Goal: Task Accomplishment & Management: Complete application form

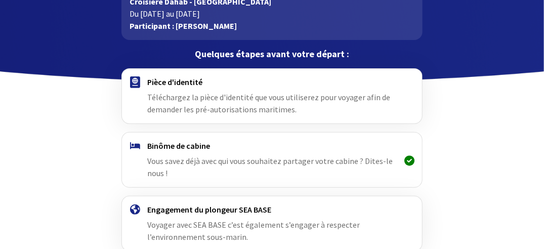
scroll to position [51, 0]
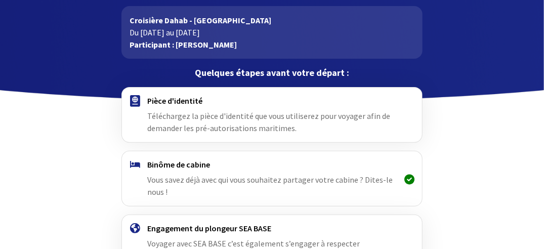
click at [275, 117] on span "Téléchargez la pièce d'identité que vous utiliserez pour voyager afin de demand…" at bounding box center [268, 122] width 243 height 22
click at [158, 106] on div "Pièce d'identité Téléchargez la pièce d'identité que vous utiliserez pour voyag…" at bounding box center [271, 115] width 249 height 38
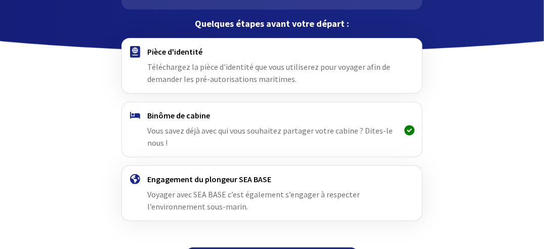
scroll to position [127, 0]
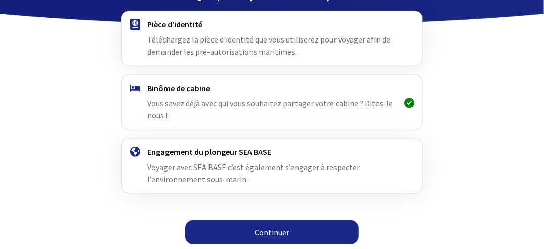
click at [284, 229] on link "Continuer" at bounding box center [271, 232] width 173 height 24
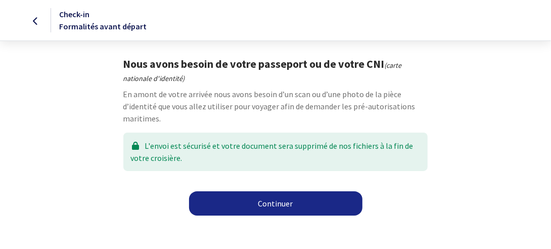
click at [274, 206] on link "Continuer" at bounding box center [275, 203] width 173 height 24
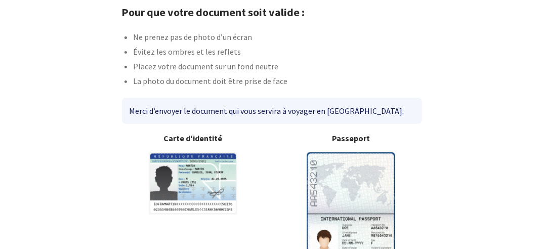
scroll to position [101, 0]
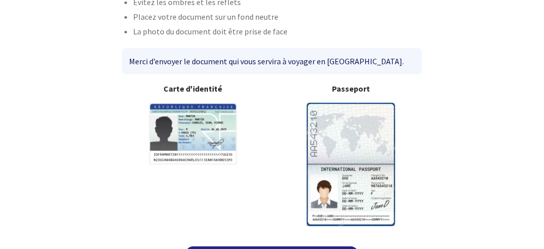
click at [346, 176] on img at bounding box center [351, 164] width 89 height 123
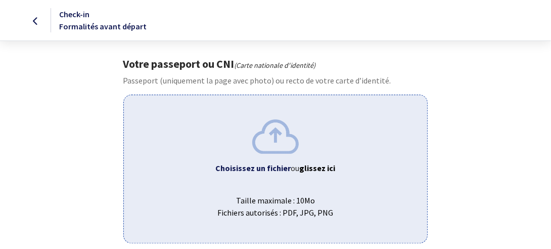
click at [271, 147] on img at bounding box center [275, 136] width 47 height 34
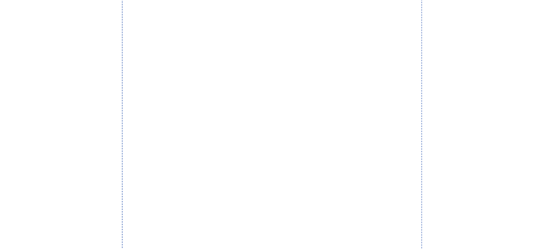
scroll to position [431, 0]
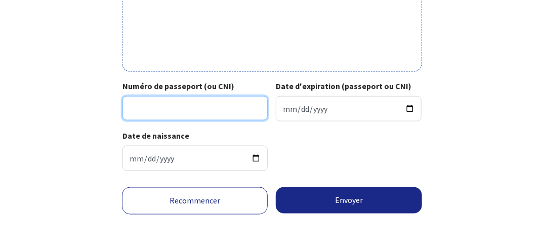
click at [184, 100] on input "Numéro de passeport (ou CNI)" at bounding box center [195, 108] width 146 height 24
type input "23CF91503"
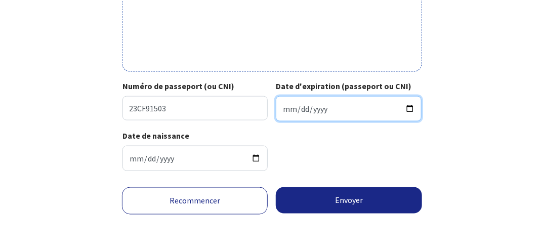
click at [317, 112] on input "Date d'expiration (passeport ou CNI)" at bounding box center [349, 108] width 146 height 25
click at [286, 107] on input "Date d'expiration (passeport ou CNI)" at bounding box center [349, 108] width 146 height 25
type input "2033-02-23"
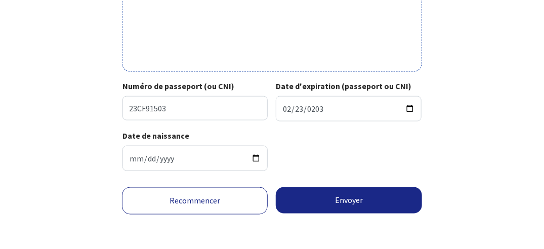
click at [347, 134] on div "Date de naissance 1975-04-09" at bounding box center [271, 154] width 299 height 50
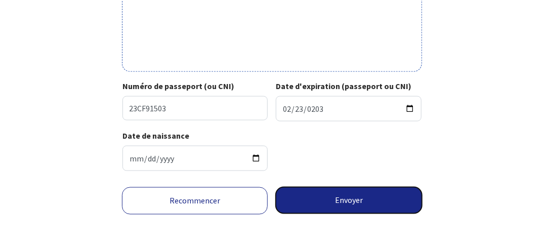
click at [343, 199] on button "Envoyer" at bounding box center [349, 200] width 146 height 26
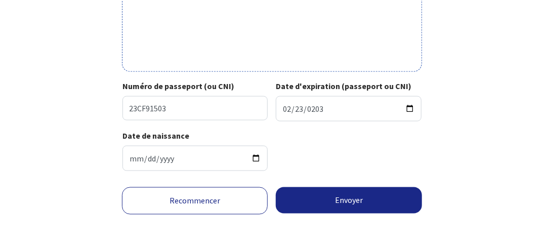
scroll to position [417, 0]
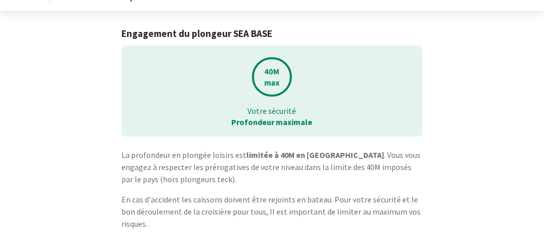
scroll to position [66, 0]
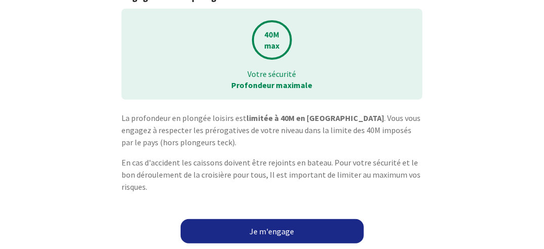
click at [307, 223] on link "Je m'engage" at bounding box center [272, 231] width 183 height 24
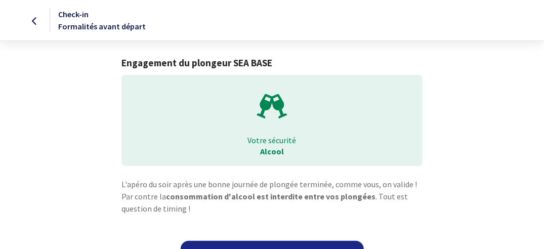
scroll to position [22, 0]
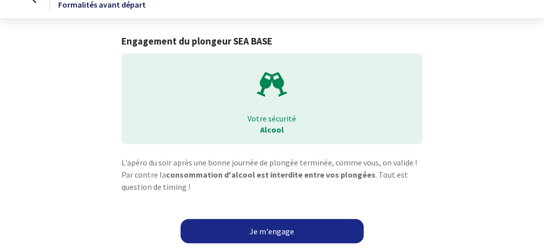
click at [310, 224] on link "Je m'engage" at bounding box center [272, 231] width 183 height 24
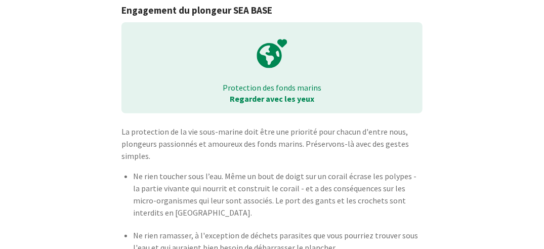
scroll to position [124, 0]
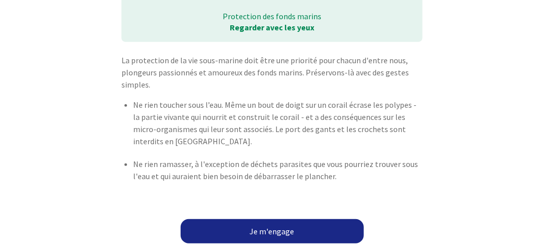
click at [290, 222] on link "Je m'engage" at bounding box center [272, 231] width 183 height 24
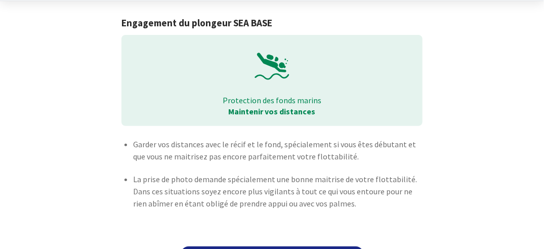
scroll to position [67, 0]
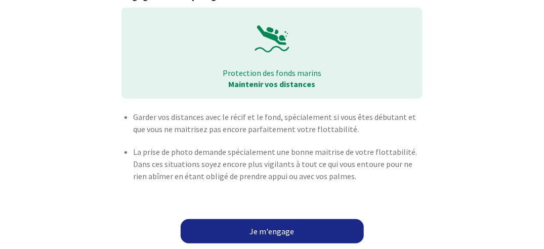
click at [303, 226] on link "Je m'engage" at bounding box center [272, 231] width 183 height 24
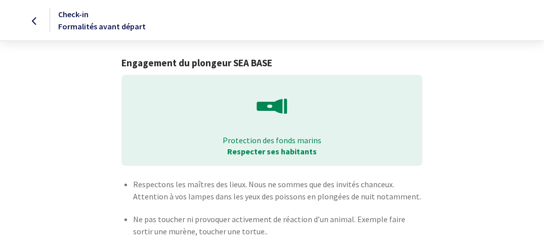
scroll to position [69, 0]
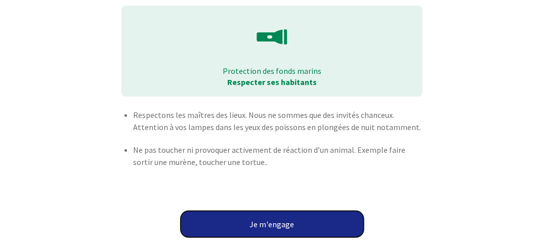
click at [330, 217] on button "Je m'engage" at bounding box center [272, 224] width 183 height 26
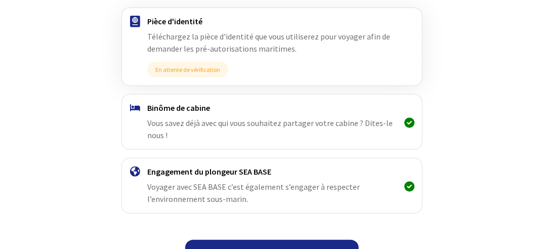
scroll to position [202, 0]
click at [350, 126] on div "Binôme de cabine Vous savez déjà avec qui vous souhaitez partager votre cabine …" at bounding box center [271, 121] width 249 height 38
click at [176, 103] on h4 "Binôme de cabine" at bounding box center [271, 107] width 249 height 10
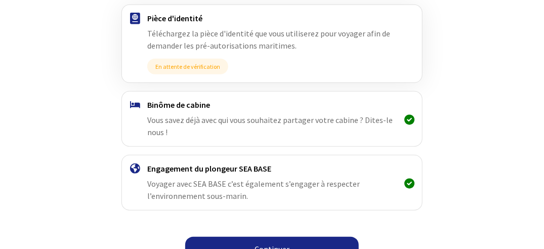
scroll to position [221, 0]
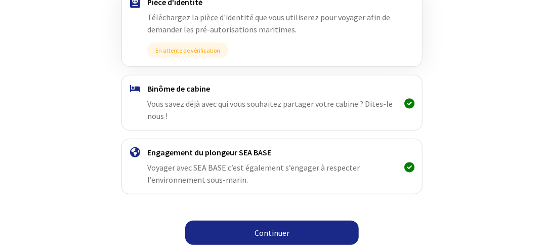
click at [314, 228] on link "Continuer" at bounding box center [271, 233] width 173 height 24
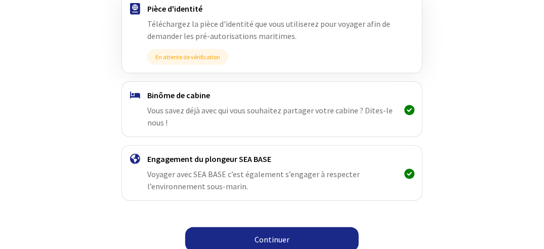
scroll to position [221, 0]
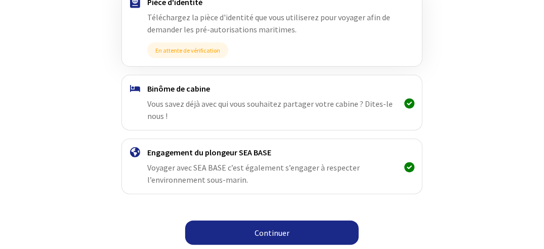
click at [271, 230] on link "Continuer" at bounding box center [271, 233] width 173 height 24
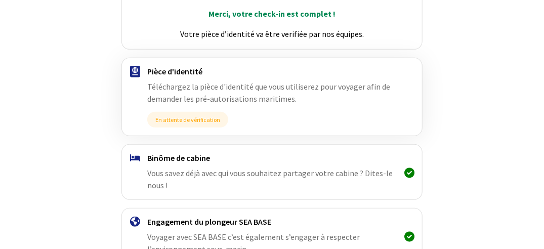
scroll to position [221, 0]
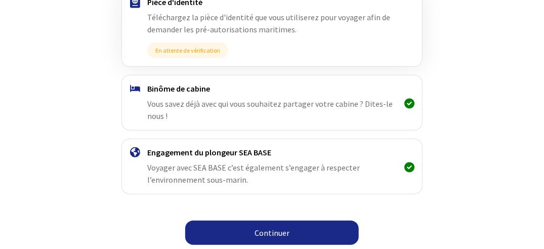
click at [305, 226] on link "Continuer" at bounding box center [271, 233] width 173 height 24
